Goal: Information Seeking & Learning: Learn about a topic

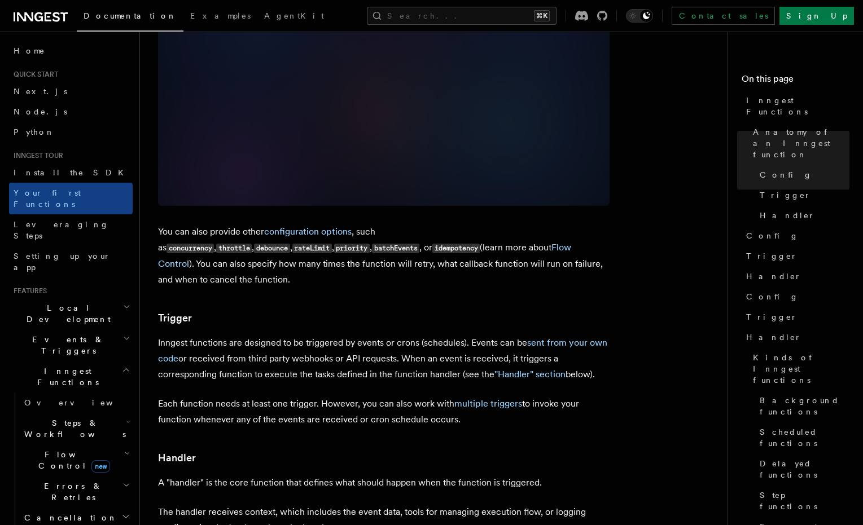
scroll to position [935, 0]
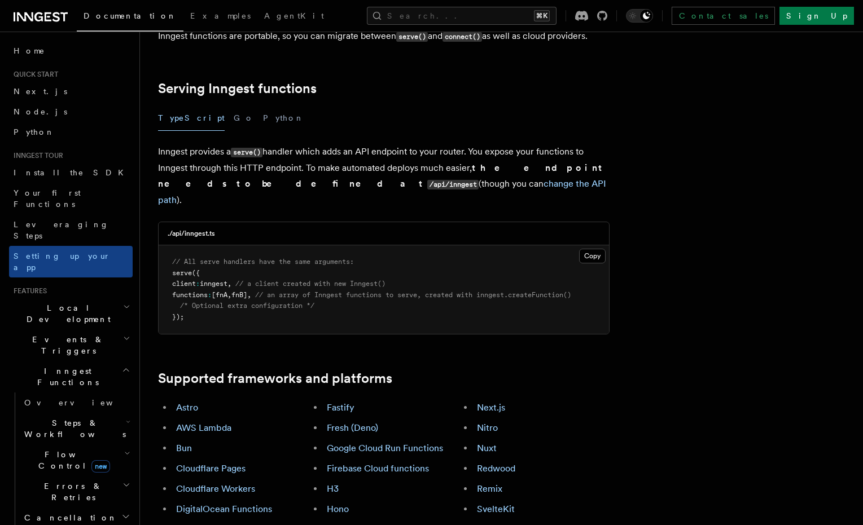
scroll to position [541, 0]
